Goal: Task Accomplishment & Management: Use online tool/utility

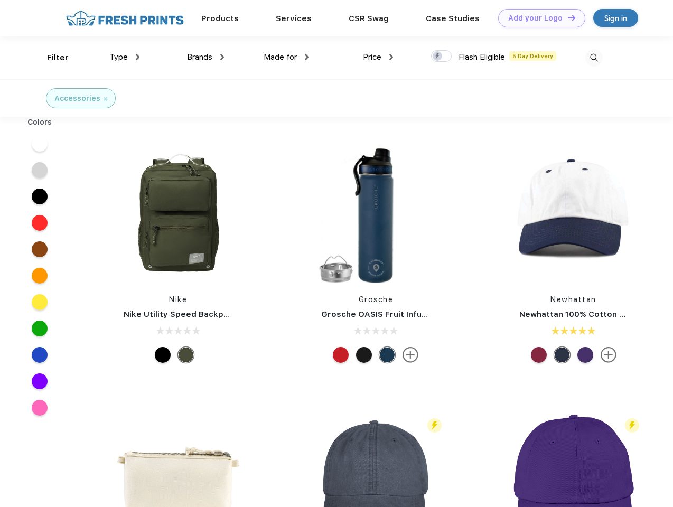
click at [538, 18] on link "Add your Logo Design Tool" at bounding box center [541, 18] width 87 height 18
click at [0, 0] on div "Design Tool" at bounding box center [0, 0] width 0 height 0
click at [567, 17] on link "Add your Logo Design Tool" at bounding box center [541, 18] width 87 height 18
click at [51, 58] on div "Filter" at bounding box center [58, 58] width 22 height 12
click at [125, 57] on span "Type" at bounding box center [118, 57] width 18 height 10
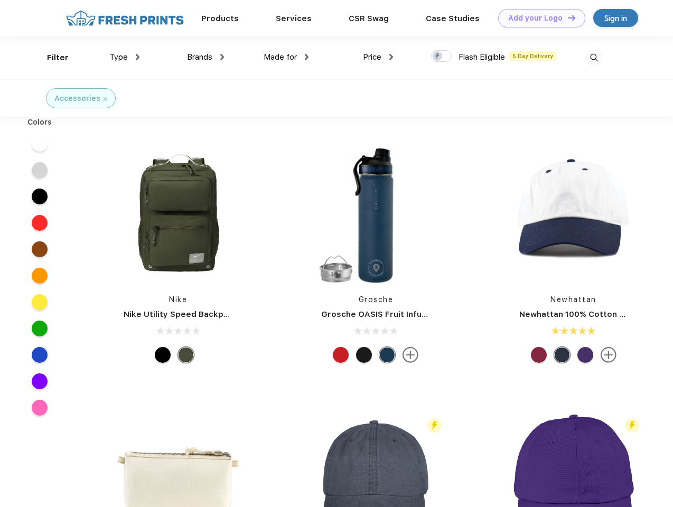
click at [206, 57] on span "Brands" at bounding box center [199, 57] width 25 height 10
click at [286, 57] on span "Made for" at bounding box center [280, 57] width 33 height 10
click at [378, 57] on span "Price" at bounding box center [372, 57] width 18 height 10
click at [442, 57] on div at bounding box center [441, 56] width 21 height 12
click at [438, 57] on input "checkbox" at bounding box center [434, 53] width 7 height 7
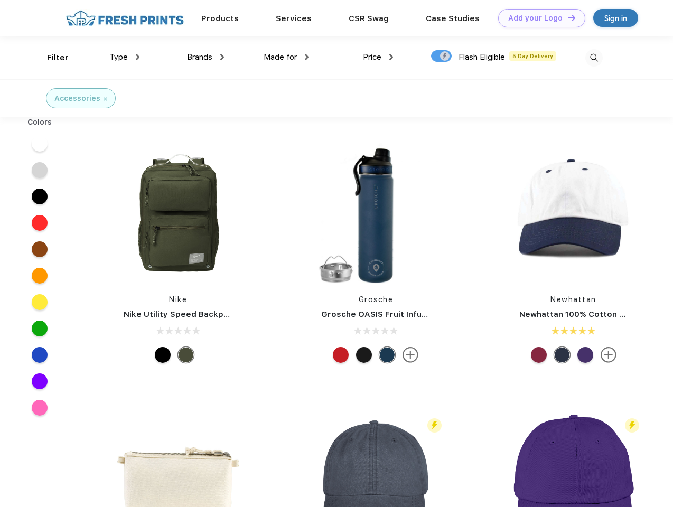
click at [594, 58] on img at bounding box center [593, 57] width 17 height 17
